Goal: Information Seeking & Learning: Learn about a topic

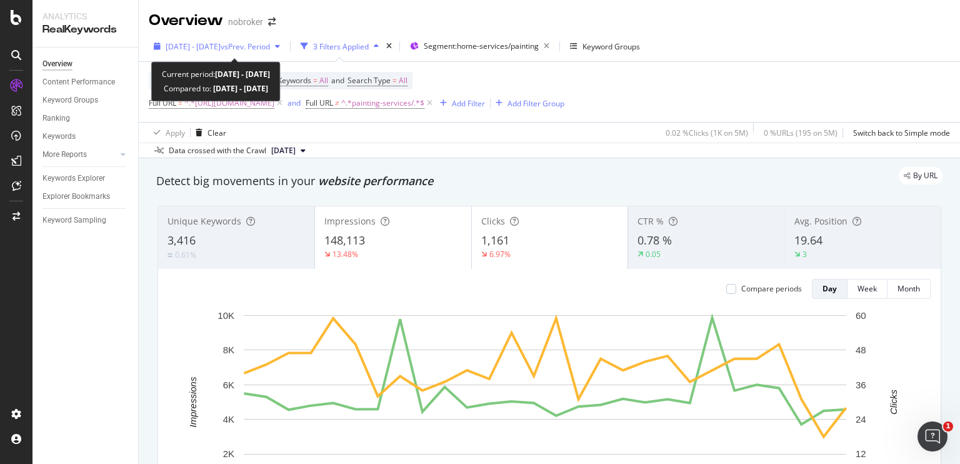
click at [270, 47] on span "vs Prev. Period" at bounding box center [245, 46] width 49 height 11
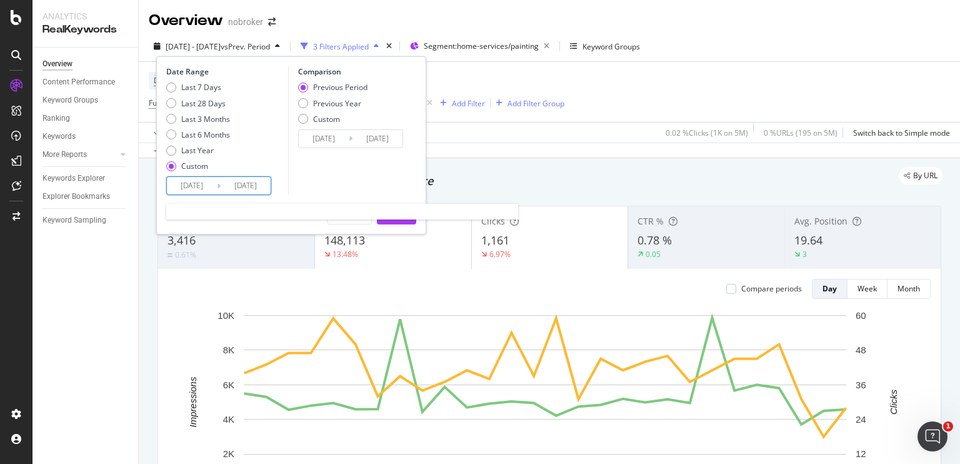
click at [253, 188] on input "2025/08/28" at bounding box center [246, 186] width 50 height 18
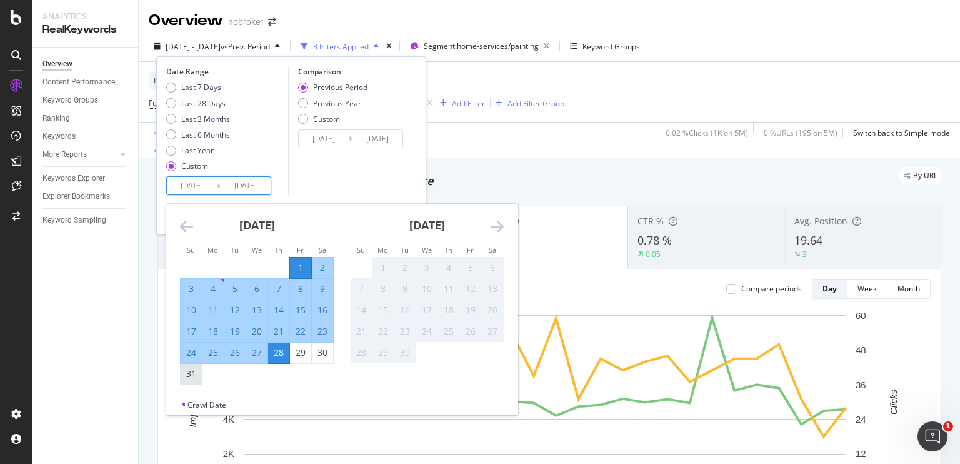
click at [197, 376] on div "31" at bounding box center [191, 374] width 21 height 13
type input "2025/08/31"
type input "2025/07/01"
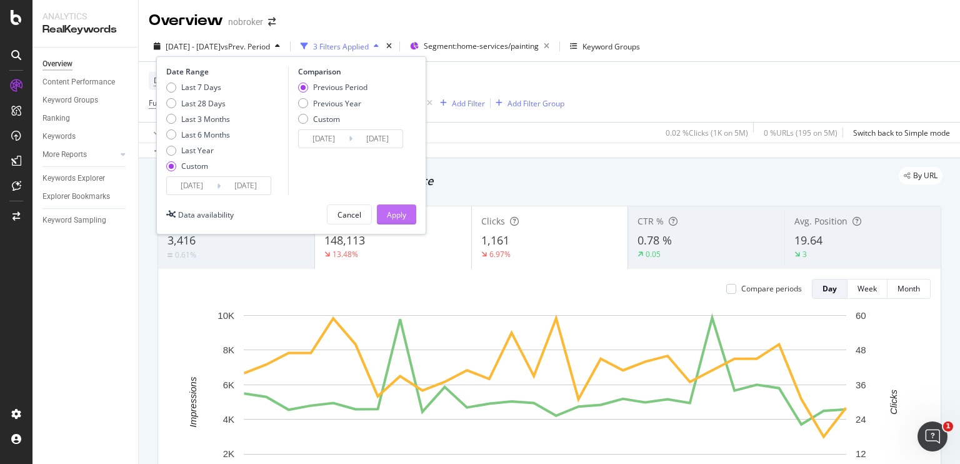
click at [383, 212] on button "Apply" at bounding box center [396, 214] width 39 height 20
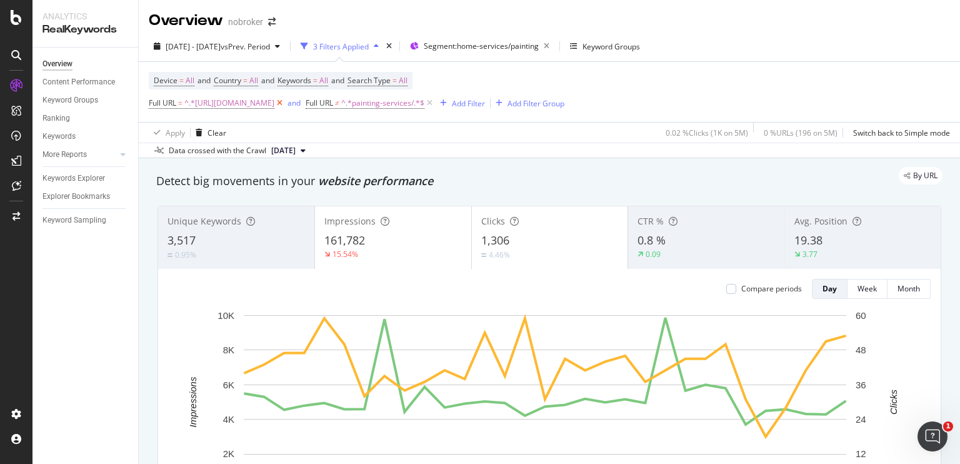
click at [285, 104] on icon at bounding box center [279, 103] width 11 height 13
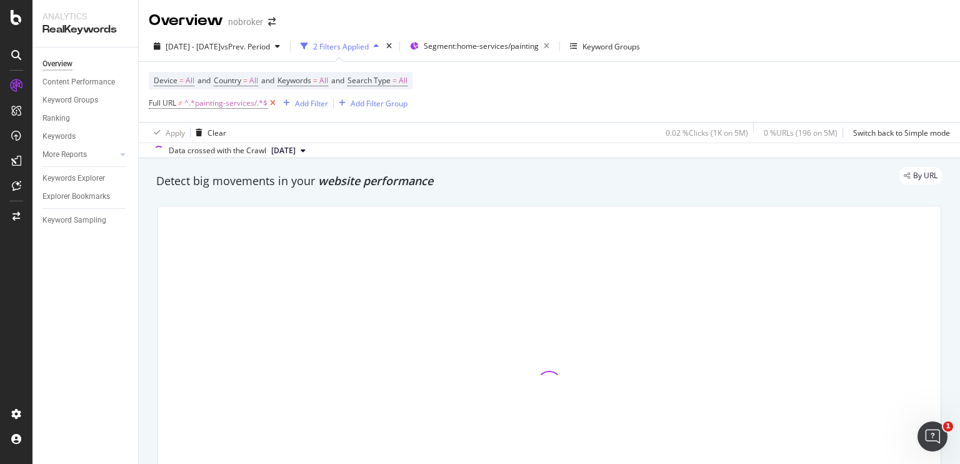
click at [274, 102] on icon at bounding box center [273, 103] width 11 height 13
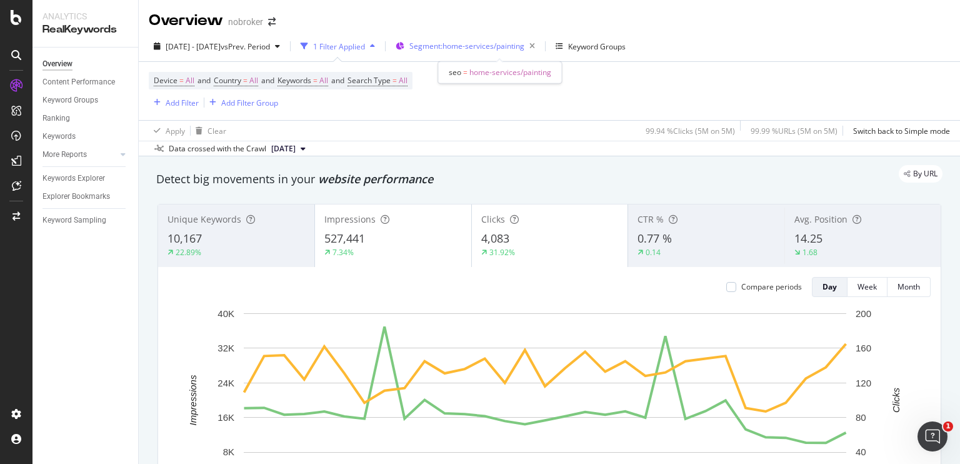
click at [465, 48] on span "Segment: home-services/painting" at bounding box center [466, 46] width 115 height 11
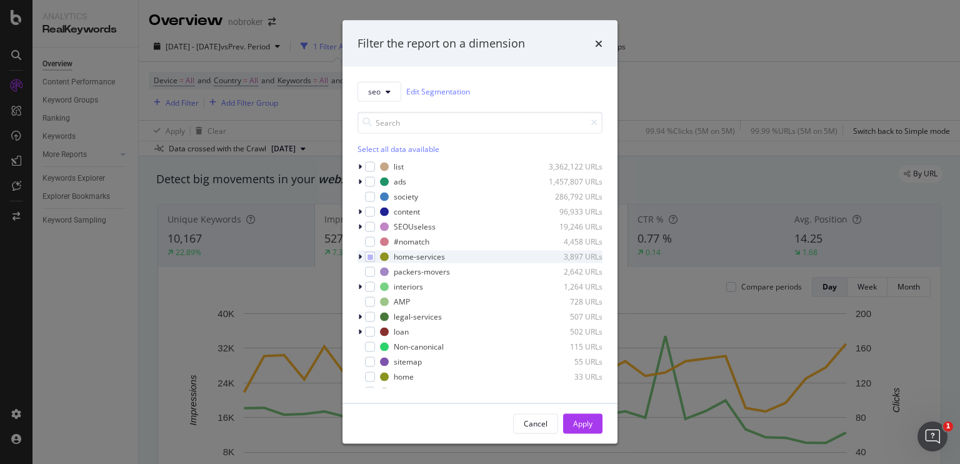
click at [360, 253] on icon "modal" at bounding box center [360, 257] width 4 height 8
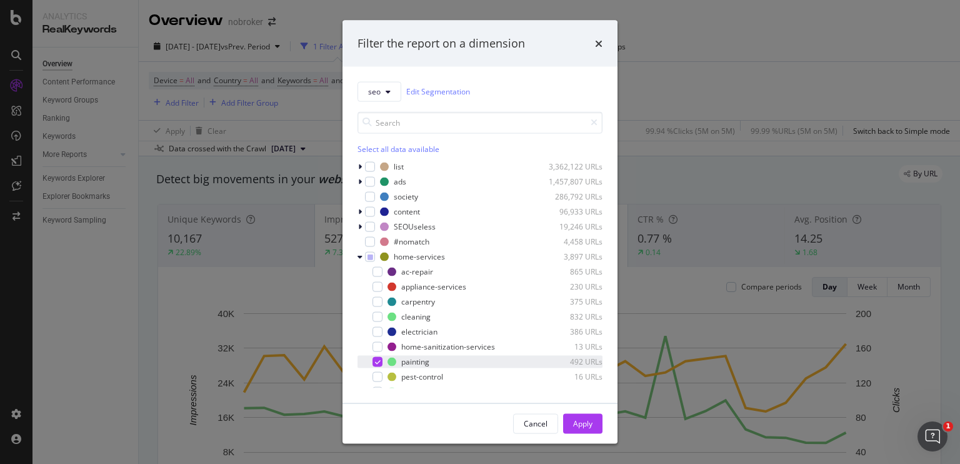
click at [378, 358] on icon "modal" at bounding box center [378, 361] width 6 height 6
click at [381, 314] on div "modal" at bounding box center [378, 316] width 10 height 10
click at [585, 421] on div "Apply" at bounding box center [582, 423] width 19 height 11
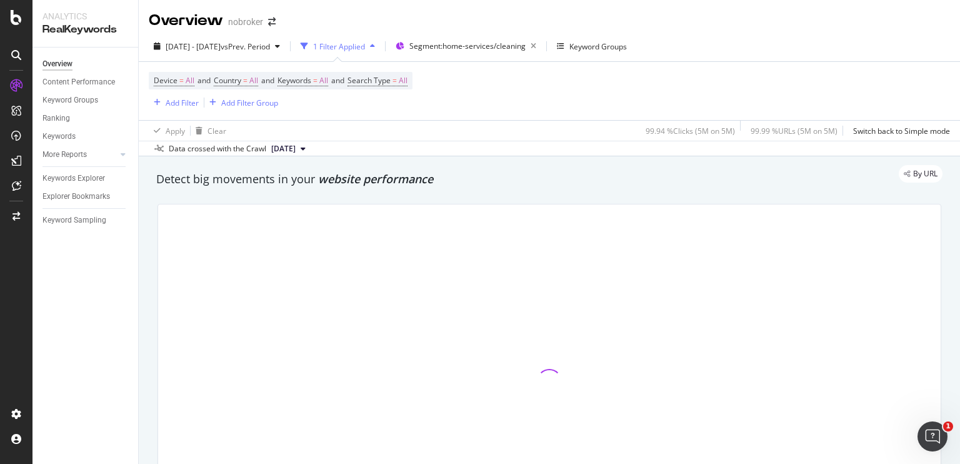
click at [398, 183] on span "website performance" at bounding box center [375, 178] width 115 height 15
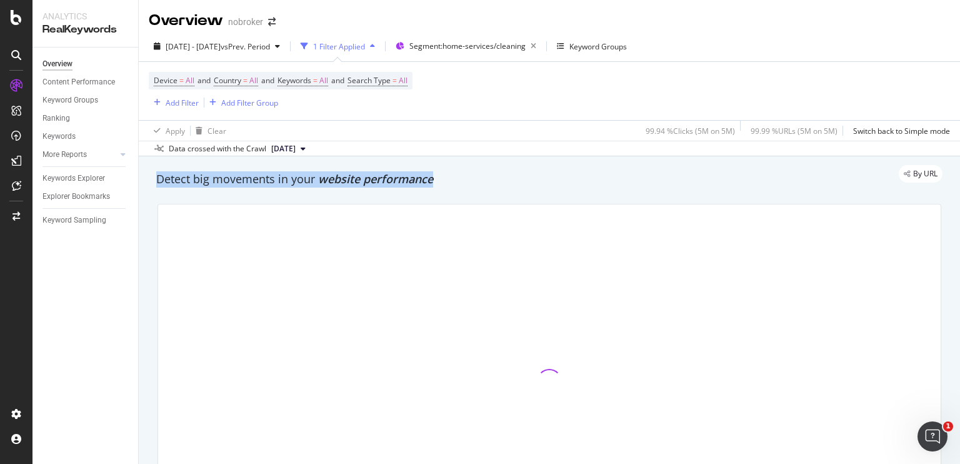
click at [398, 183] on span "website performance" at bounding box center [375, 178] width 115 height 15
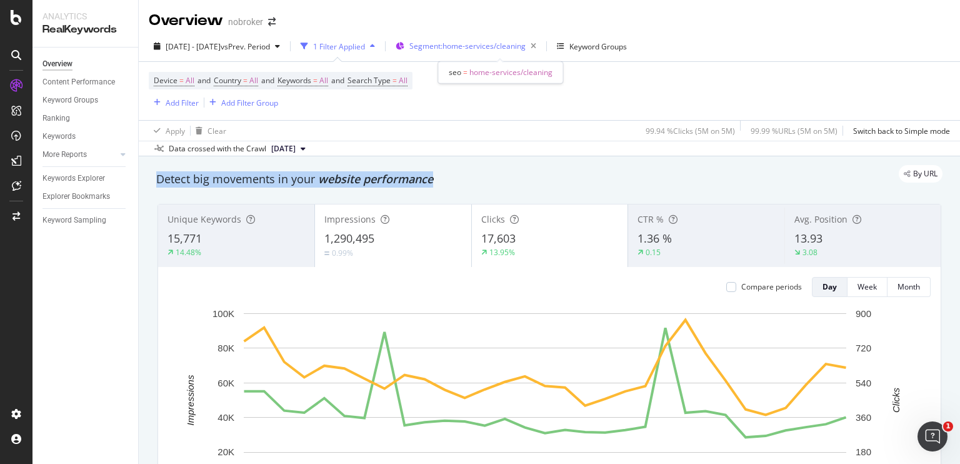
click at [497, 44] on span "Segment: home-services/cleaning" at bounding box center [467, 46] width 116 height 11
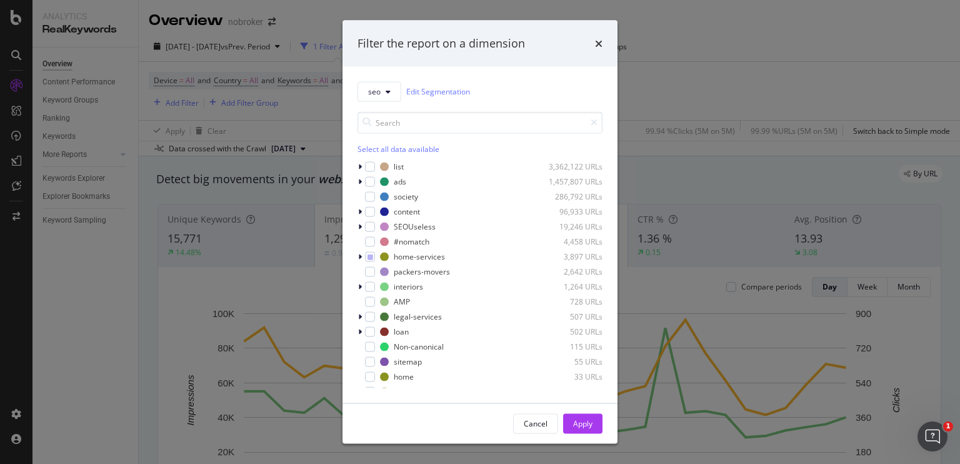
click at [357, 254] on div "seo Edit Segmentation Select all data available list 3,362,122 URLs ads 1,457,8…" at bounding box center [480, 234] width 275 height 336
click at [359, 257] on icon "modal" at bounding box center [360, 257] width 4 height 8
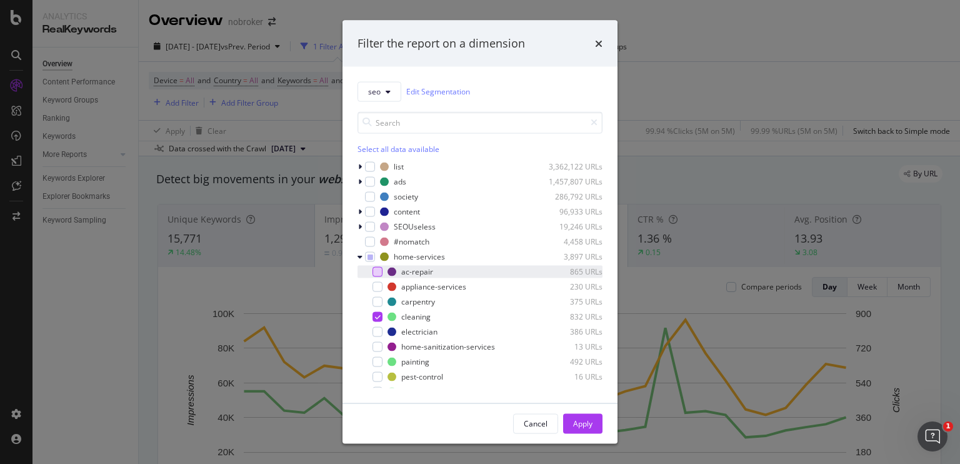
click at [374, 270] on div "modal" at bounding box center [378, 271] width 10 height 10
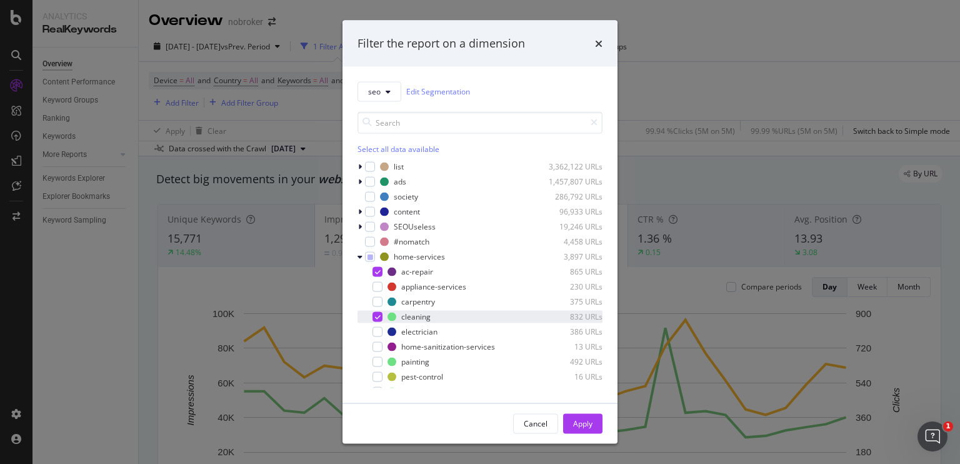
click at [375, 314] on icon "modal" at bounding box center [378, 316] width 6 height 6
click at [590, 429] on div "Apply" at bounding box center [582, 423] width 19 height 19
